Goal: Navigation & Orientation: Understand site structure

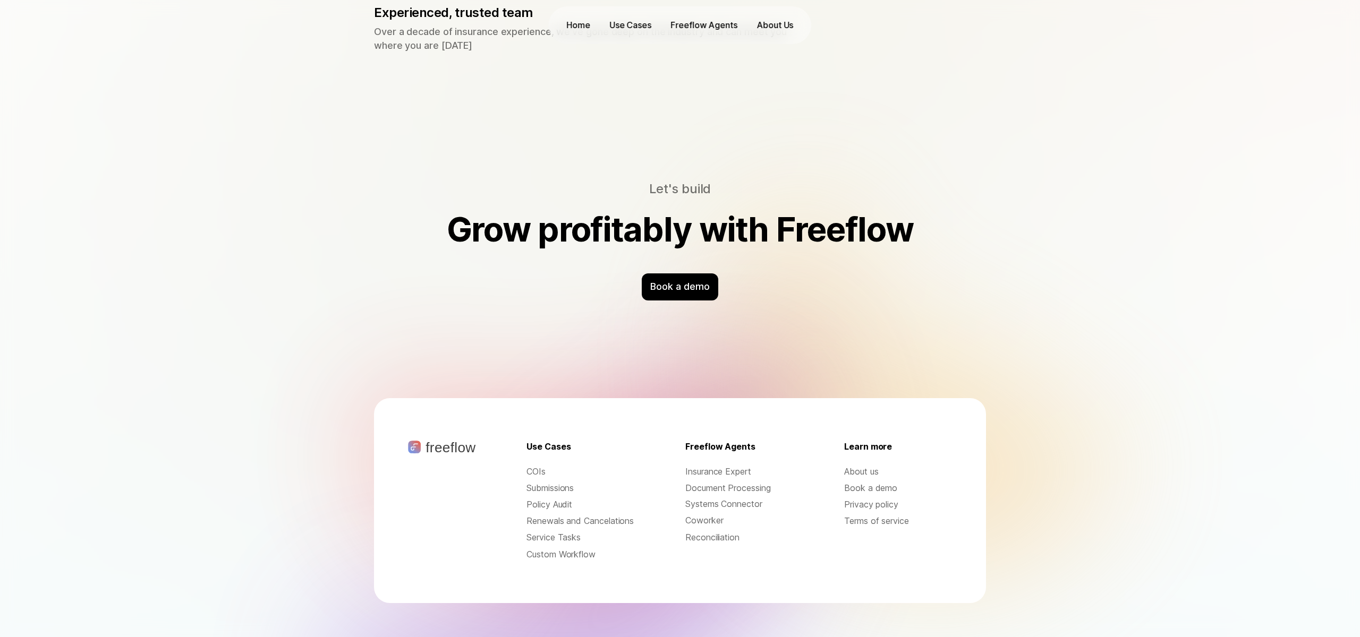
scroll to position [3260, 0]
click at [863, 466] on p "About us" at bounding box center [898, 472] width 108 height 12
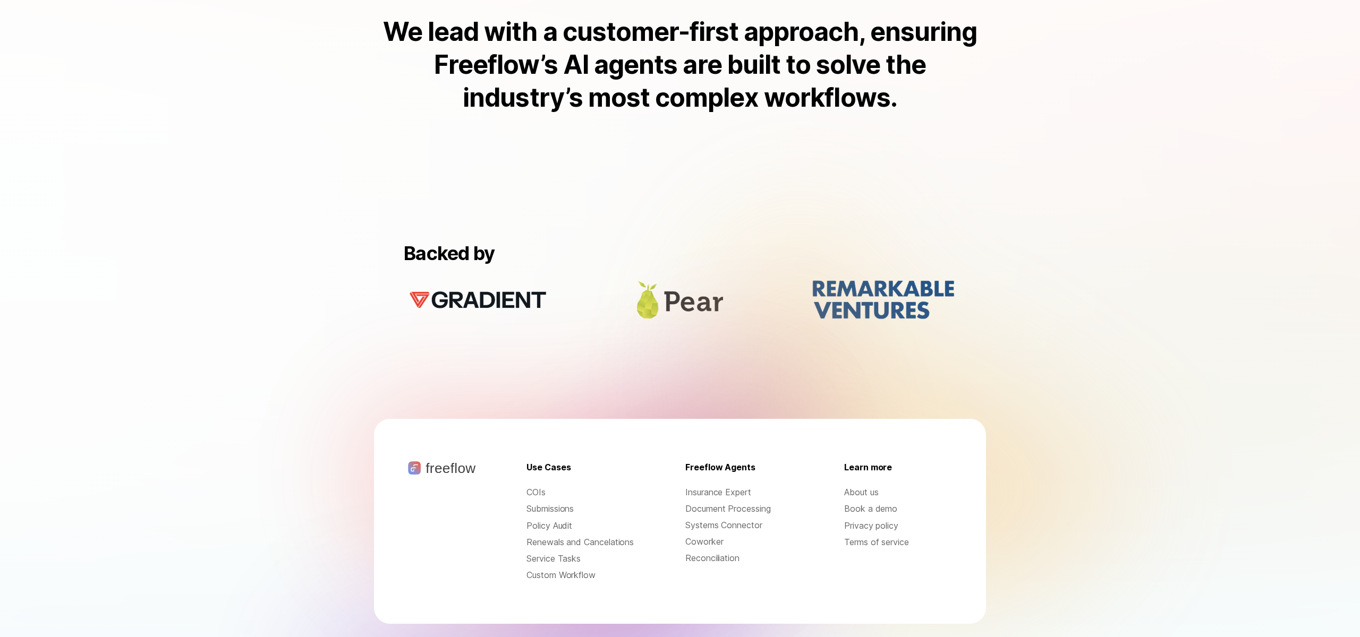
scroll to position [872, 0]
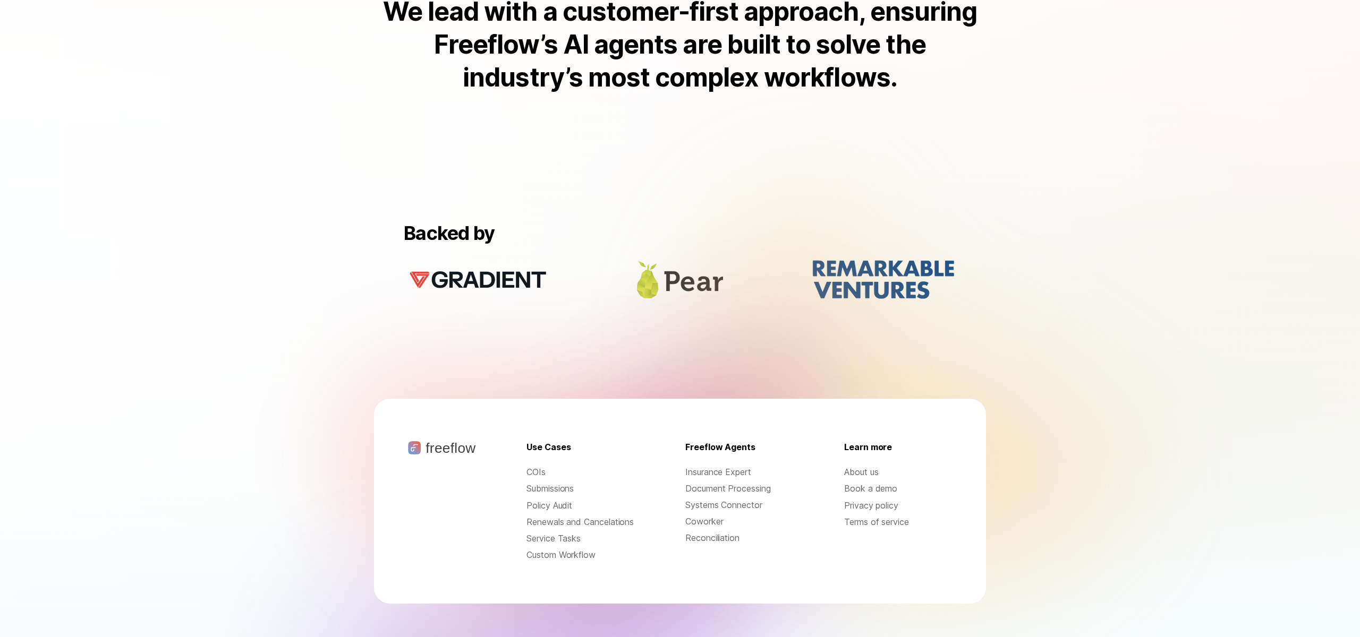
click at [697, 516] on p "Coworker" at bounding box center [739, 522] width 108 height 12
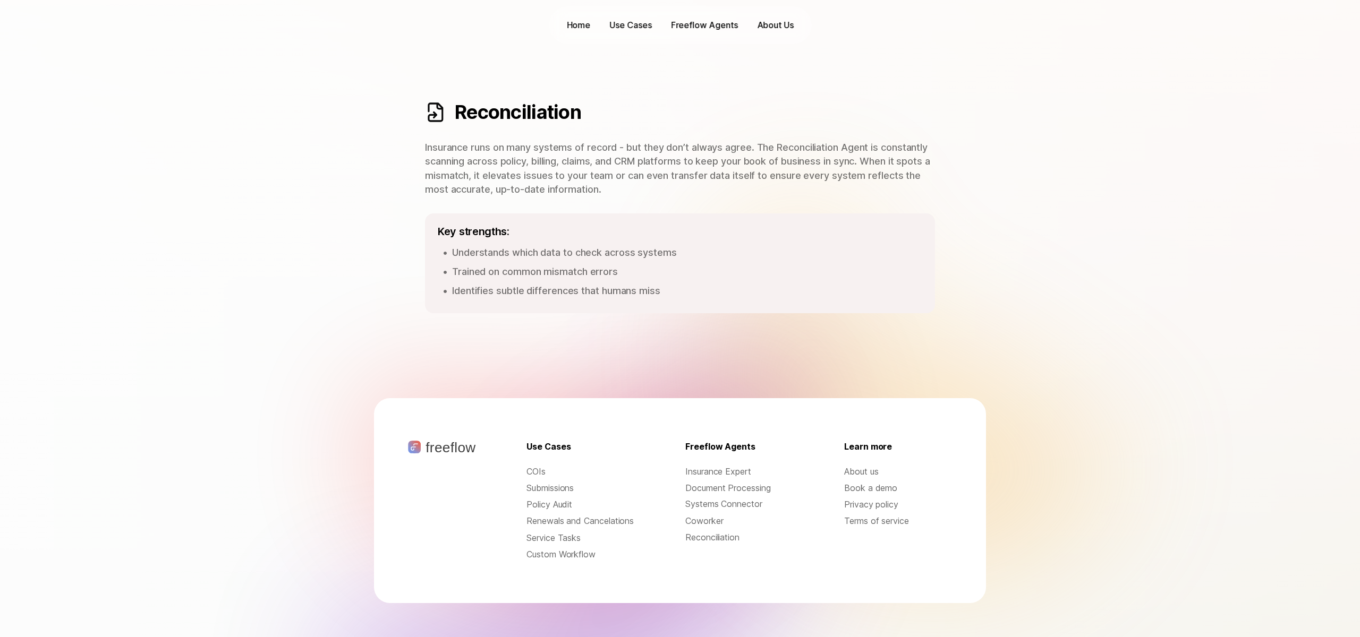
scroll to position [1452, 0]
click at [723, 466] on p "Insurance Expert" at bounding box center [739, 472] width 108 height 12
click at [709, 466] on p "Insurance Expert" at bounding box center [739, 472] width 108 height 12
click at [856, 466] on p "About us" at bounding box center [898, 472] width 108 height 12
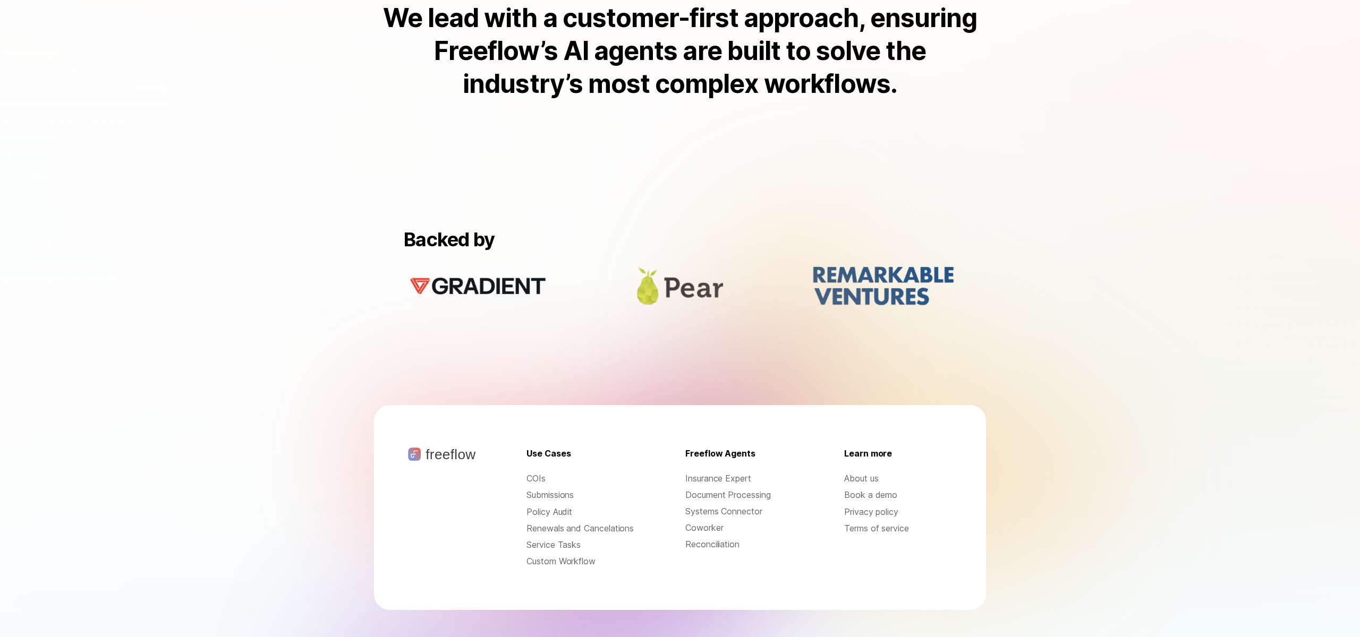
scroll to position [872, 0]
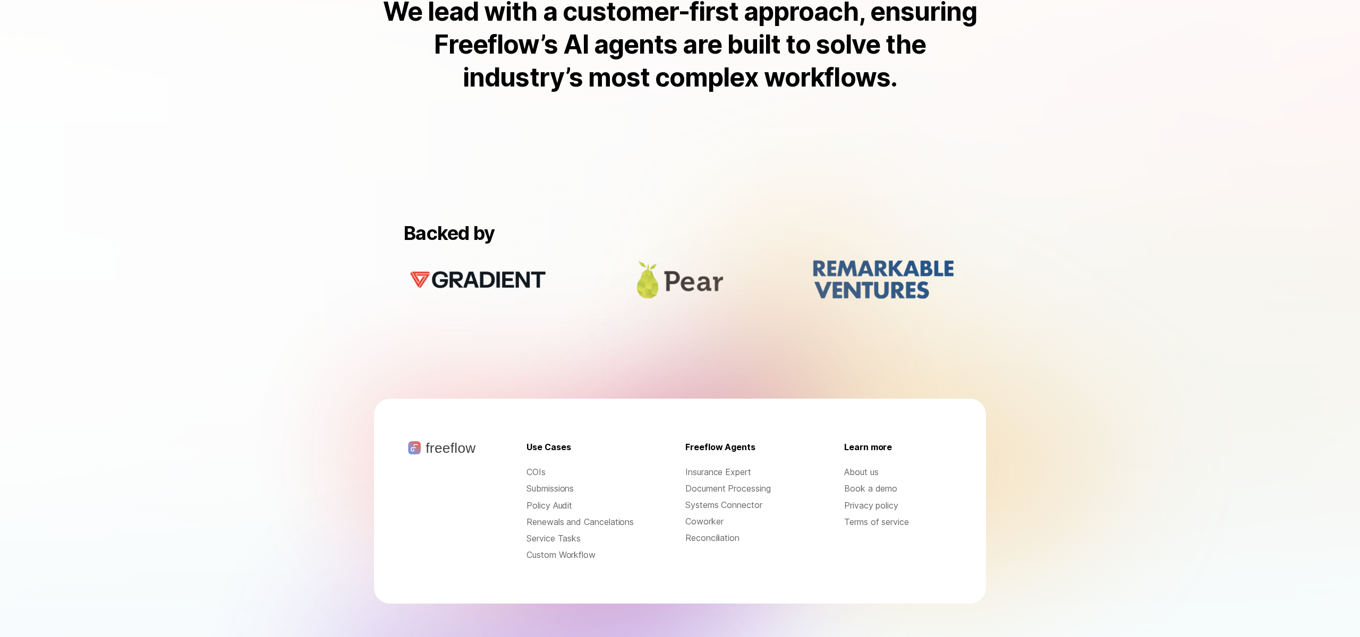
click at [549, 483] on p "Submissions" at bounding box center [580, 489] width 108 height 12
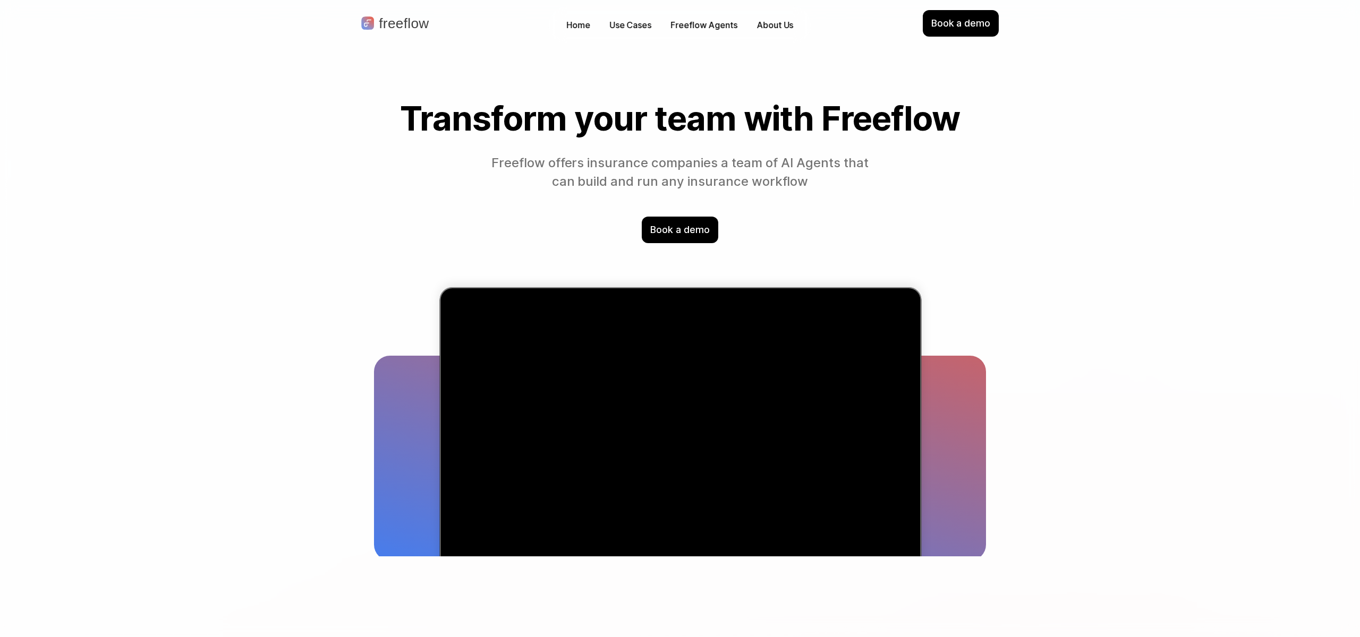
click at [695, 25] on p "Freeflow Agents" at bounding box center [703, 25] width 67 height 12
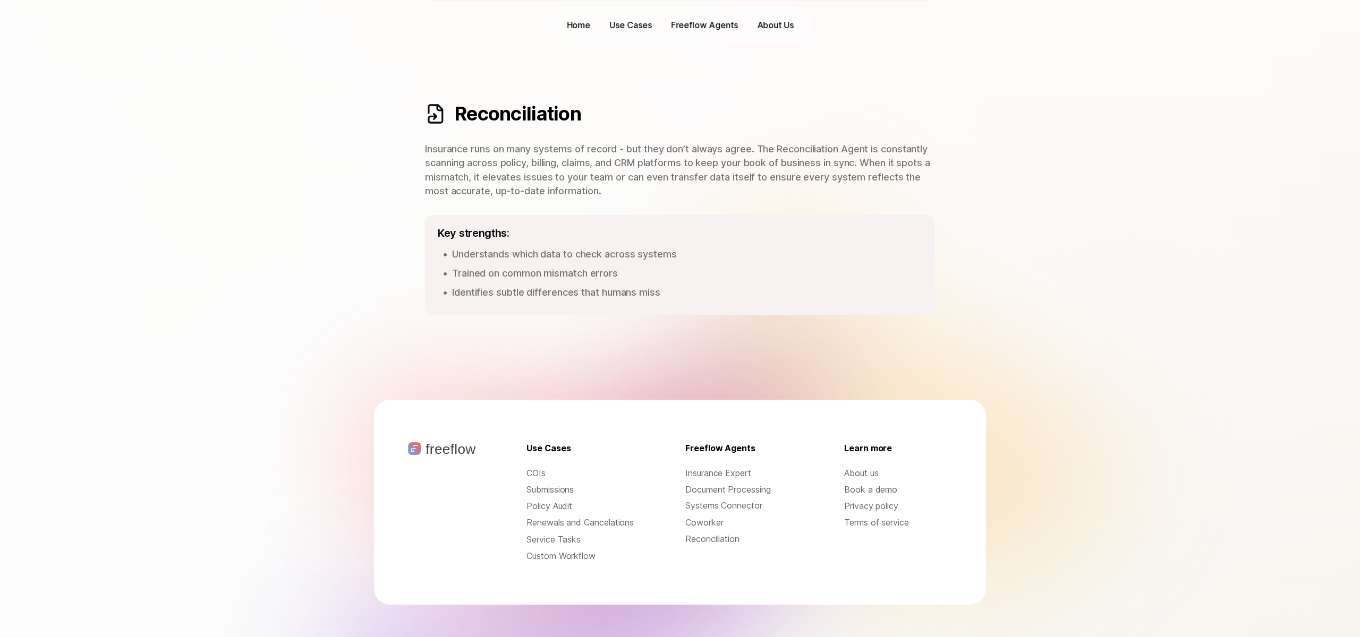
scroll to position [1452, 0]
